Goal: Check status: Check status

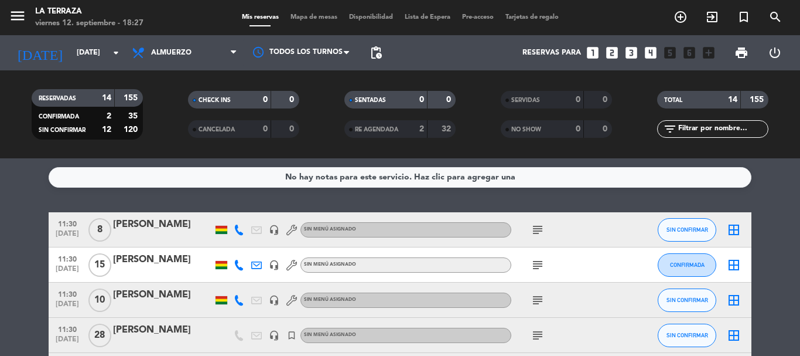
click at [540, 339] on icon "subject" at bounding box center [538, 335] width 14 height 14
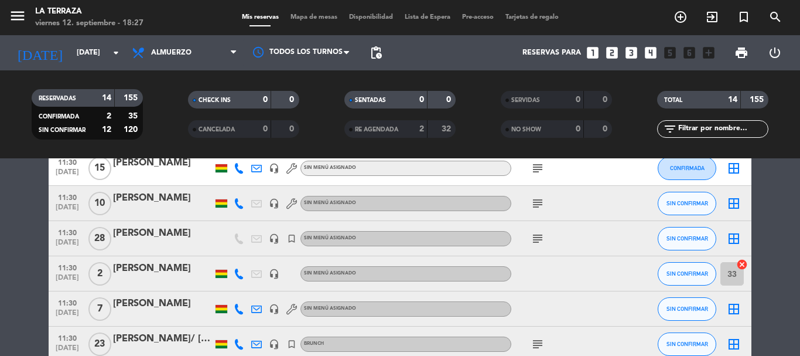
scroll to position [117, 0]
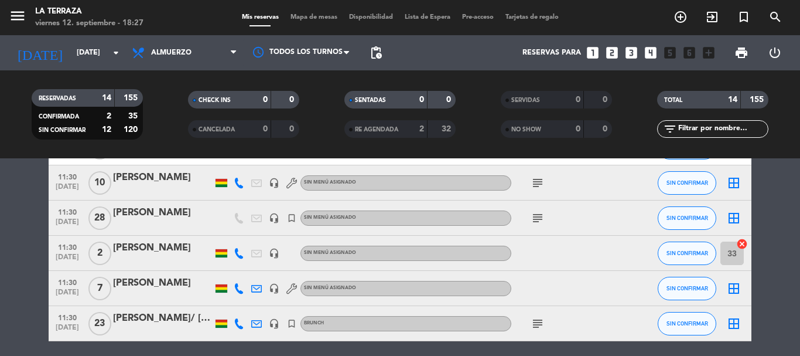
click at [538, 218] on icon "subject" at bounding box center [538, 218] width 14 height 14
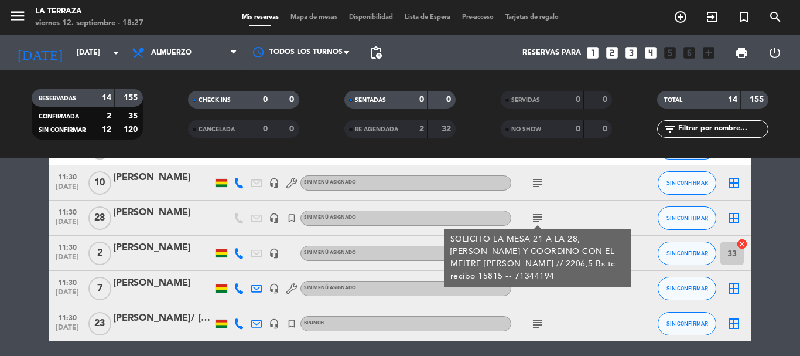
click at [536, 319] on icon "subject" at bounding box center [538, 323] width 14 height 14
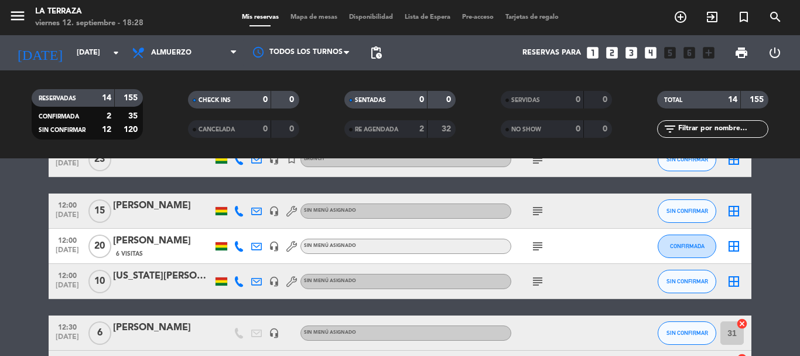
scroll to position [305, 0]
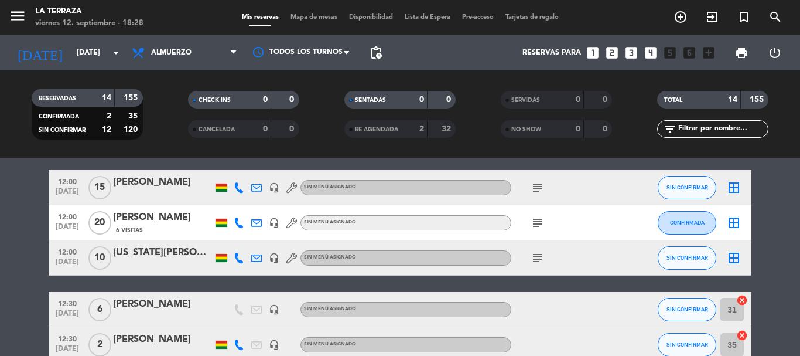
click at [540, 223] on icon "subject" at bounding box center [538, 223] width 14 height 14
click at [42, 224] on bookings-row "11:30 [DATE] 8 [PERSON_NAME] headset_mic Sin menú asignado subject SIN CONFIRMA…" at bounding box center [400, 177] width 800 height 541
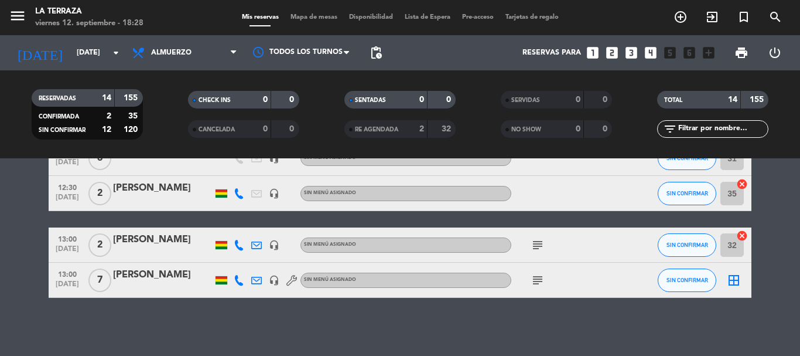
scroll to position [456, 0]
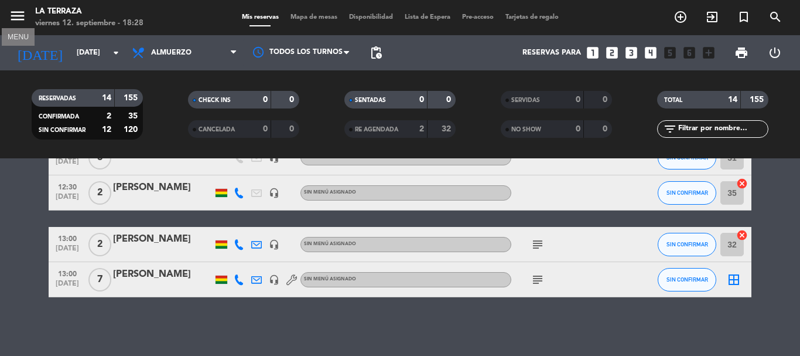
click at [18, 16] on icon "menu" at bounding box center [18, 16] width 18 height 18
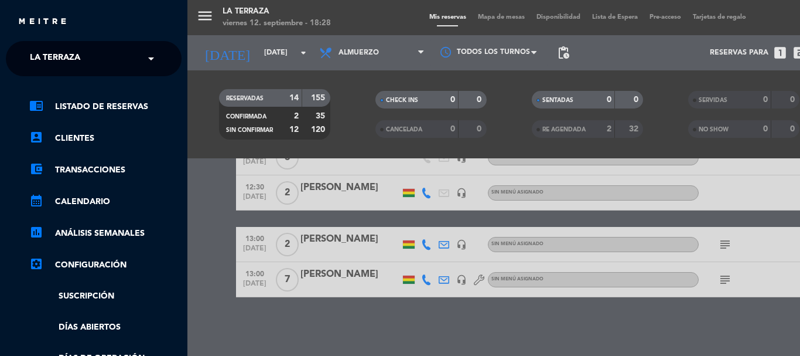
click at [84, 61] on div "× La Terraza" at bounding box center [61, 58] width 73 height 25
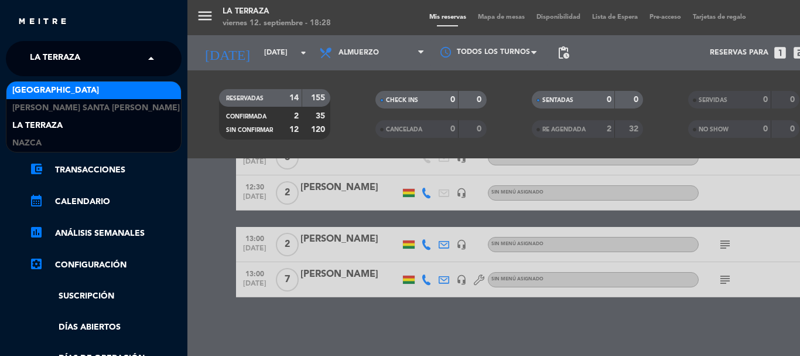
click at [72, 87] on span "[GEOGRAPHIC_DATA]" at bounding box center [55, 90] width 87 height 13
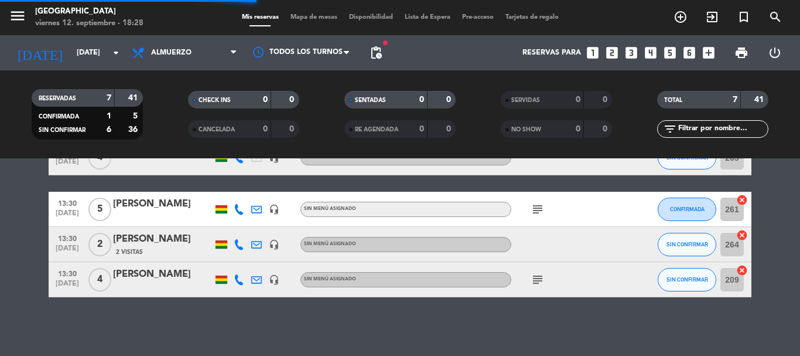
scroll to position [210, 0]
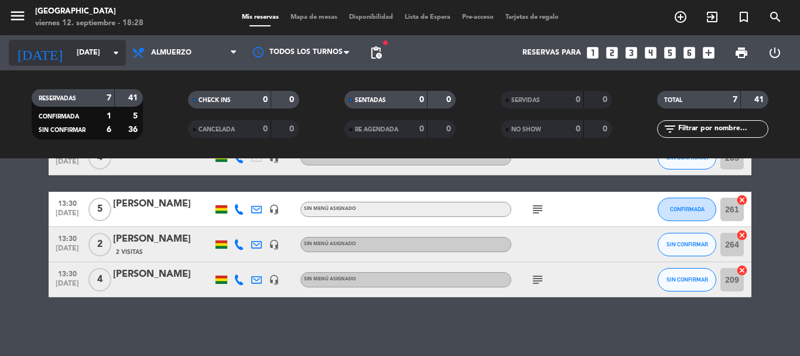
click at [119, 57] on icon "arrow_drop_down" at bounding box center [116, 53] width 14 height 14
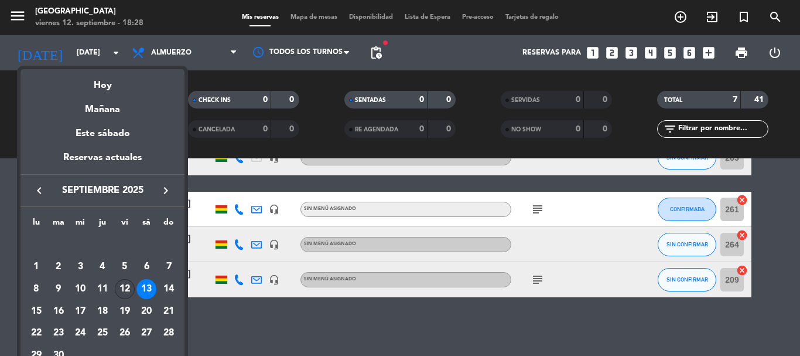
click at [129, 289] on div "12" at bounding box center [125, 289] width 20 height 20
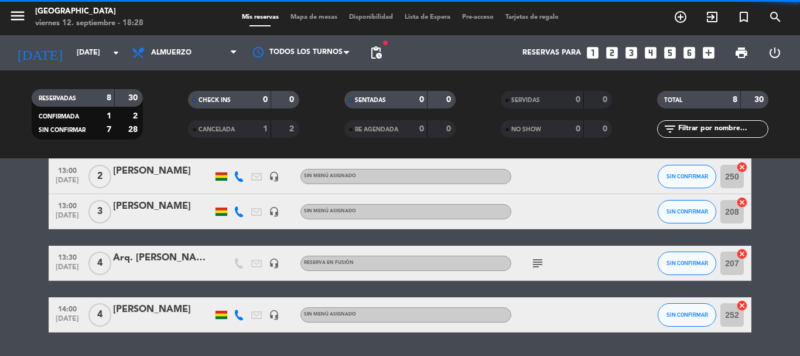
scroll to position [245, 0]
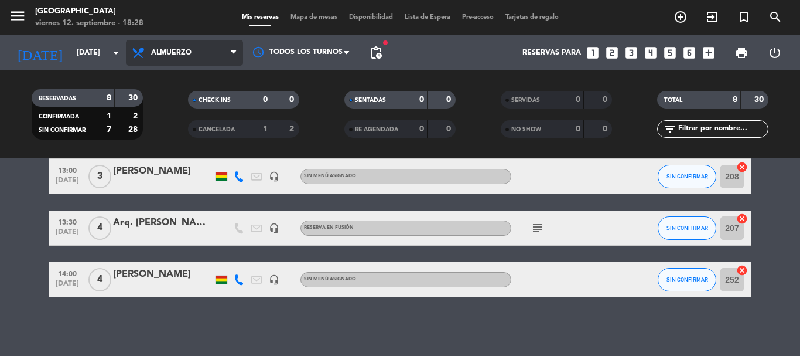
click at [234, 49] on icon at bounding box center [233, 52] width 5 height 9
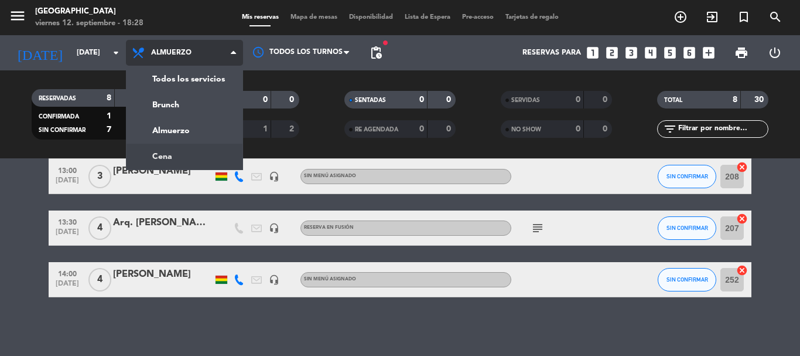
click at [168, 156] on div "menu [GEOGRAPHIC_DATA] [DATE] 12. septiembre - 18:28 Mis reservas Mapa de mesas…" at bounding box center [400, 79] width 800 height 158
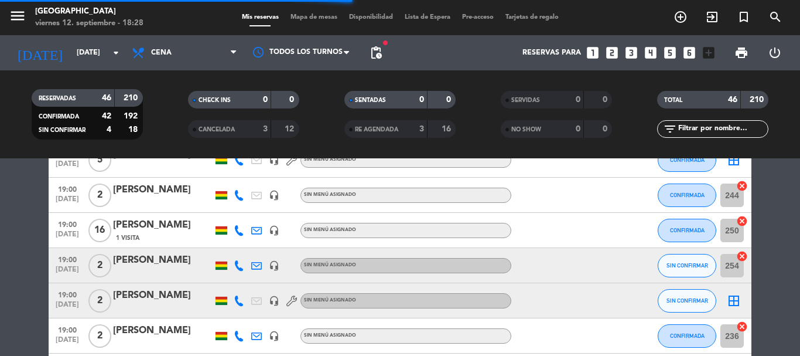
scroll to position [456, 0]
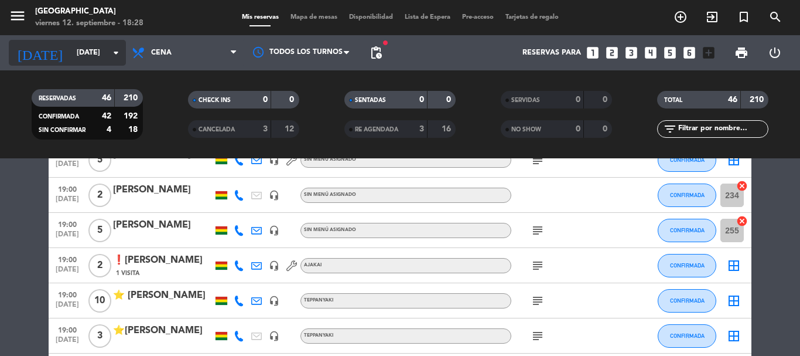
click at [117, 51] on icon "arrow_drop_down" at bounding box center [116, 53] width 14 height 14
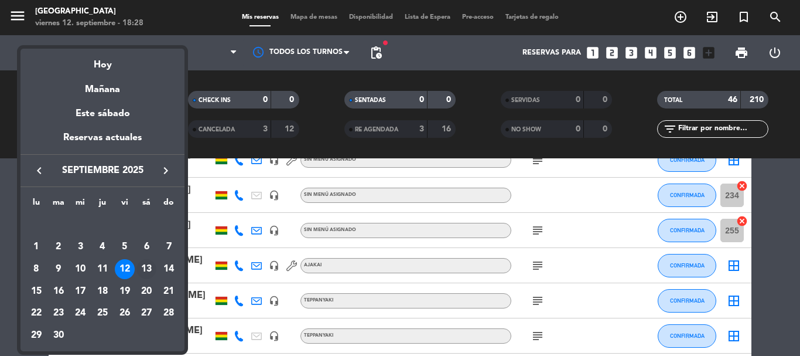
click at [146, 268] on div "13" at bounding box center [146, 269] width 20 height 20
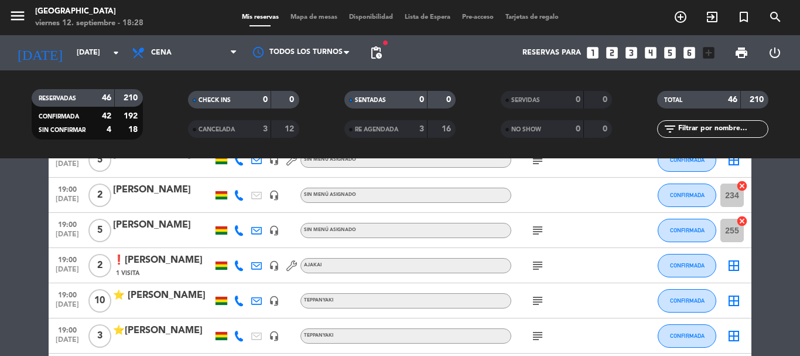
type input "[DATE]"
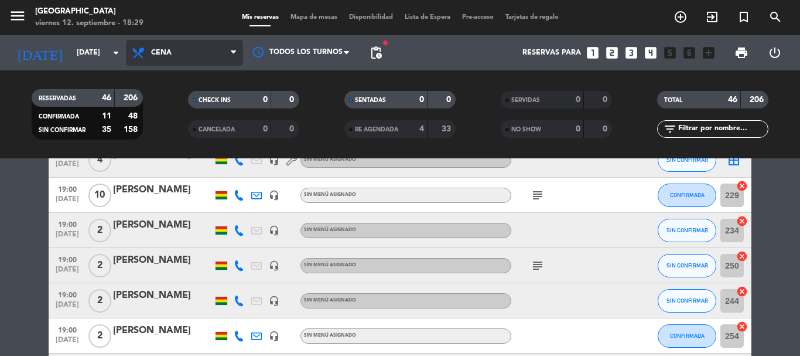
click at [231, 52] on icon at bounding box center [233, 52] width 5 height 9
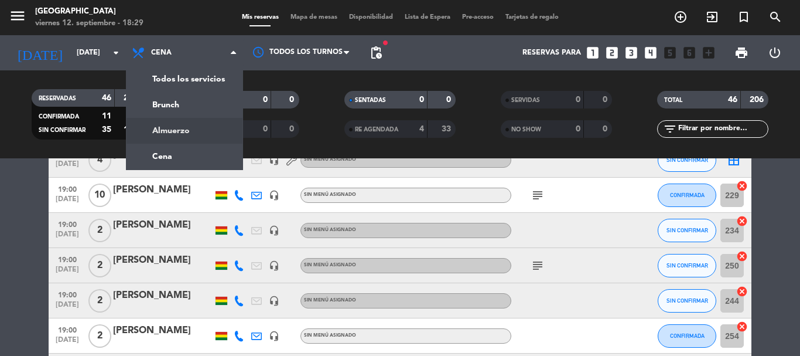
click at [182, 132] on div "menu [GEOGRAPHIC_DATA] [DATE] 12. septiembre - 18:29 Mis reservas Mapa de mesas…" at bounding box center [400, 79] width 800 height 158
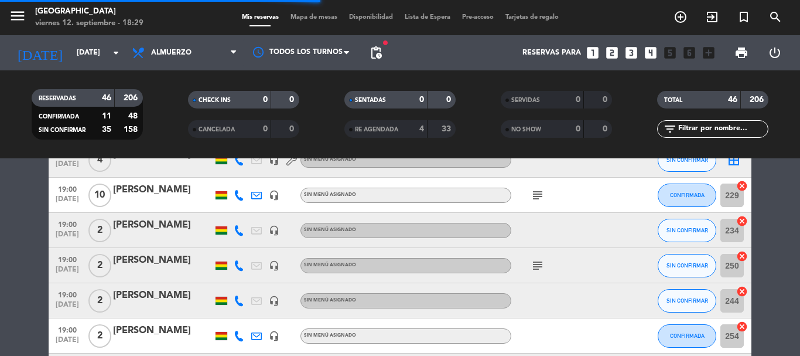
scroll to position [210, 0]
